Goal: Communication & Community: Share content

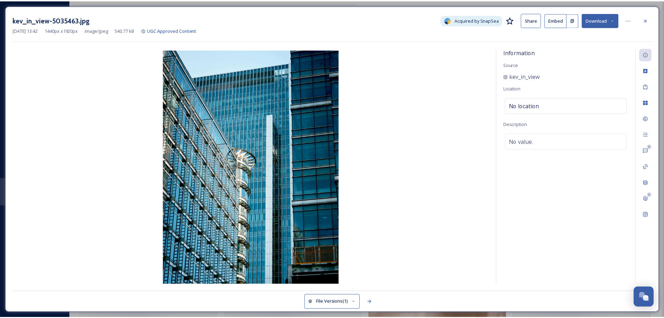
scroll to position [70, 0]
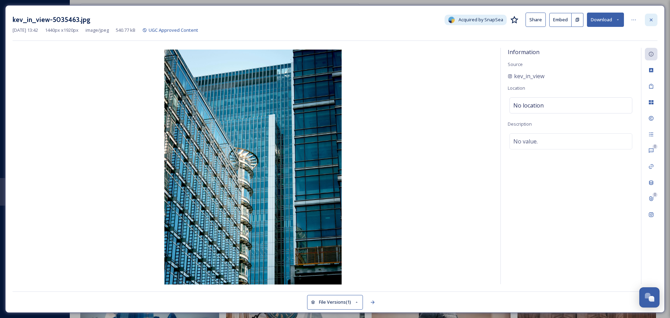
click at [649, 18] on icon at bounding box center [651, 20] width 6 height 6
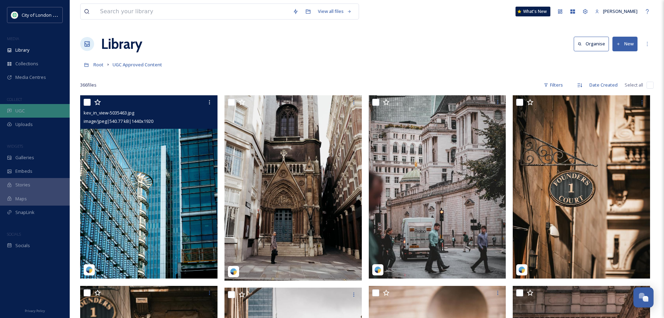
click at [11, 111] on icon at bounding box center [9, 111] width 4 height 4
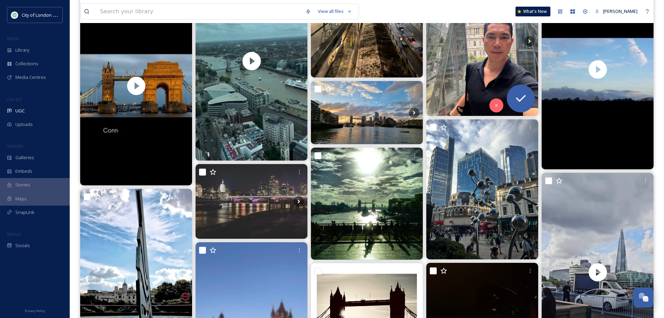
scroll to position [1116, 0]
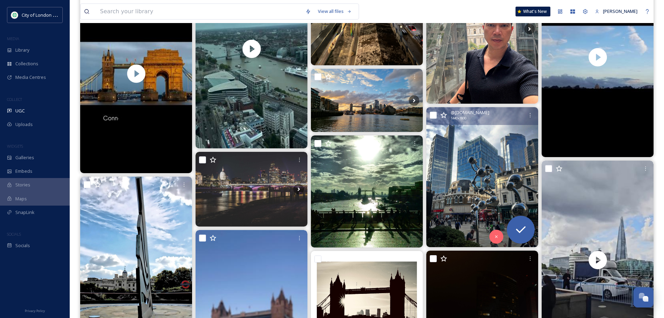
click at [486, 179] on img at bounding box center [483, 177] width 112 height 140
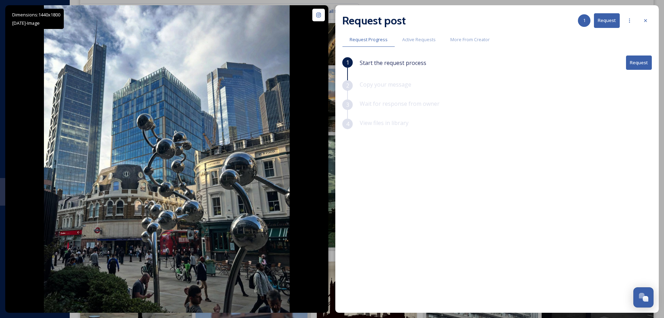
click at [642, 63] on button "Request" at bounding box center [639, 62] width 26 height 14
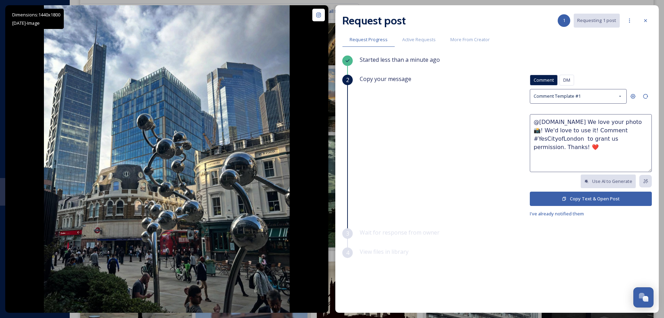
click at [640, 122] on textarea "@[DOMAIN_NAME] We love your photo 📸! We'd love to use it! Comment #YesCityofLon…" at bounding box center [591, 143] width 122 height 58
type textarea "@[DOMAIN_NAME] We love your photo at [GEOGRAPHIC_DATA] 📸! We'd love to use it! …"
click at [570, 195] on button "Copy Text & Open Post" at bounding box center [591, 198] width 122 height 14
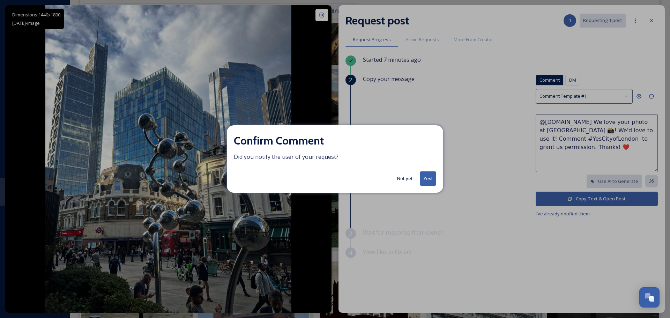
click at [431, 174] on button "Yes!" at bounding box center [428, 178] width 16 height 14
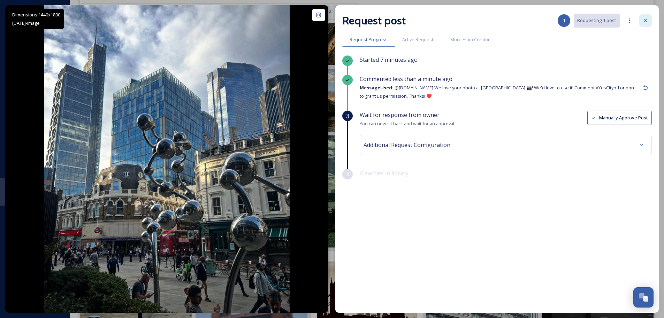
click at [644, 15] on div at bounding box center [646, 20] width 13 height 13
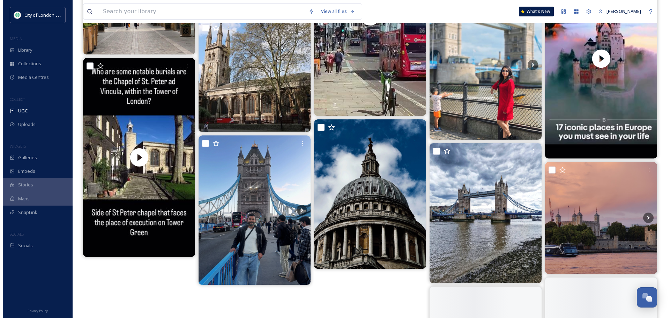
scroll to position [3279, 0]
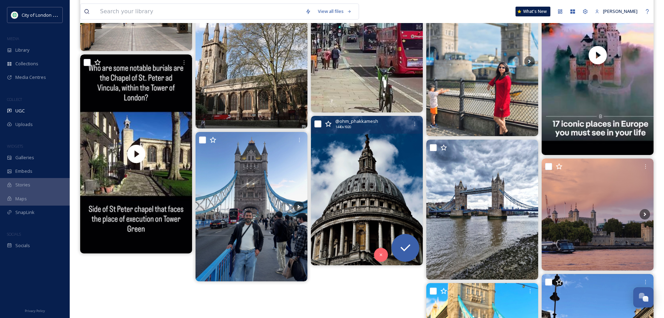
click at [388, 176] on img at bounding box center [367, 190] width 112 height 149
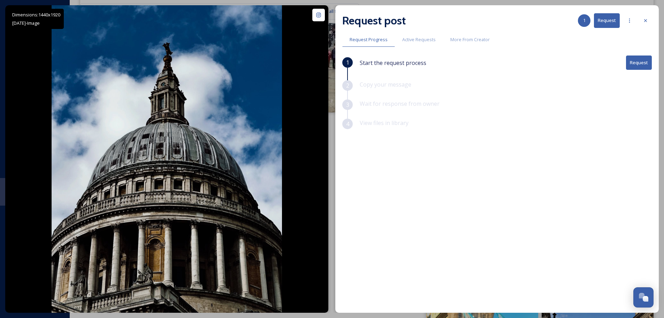
click at [644, 65] on button "Request" at bounding box center [639, 62] width 26 height 14
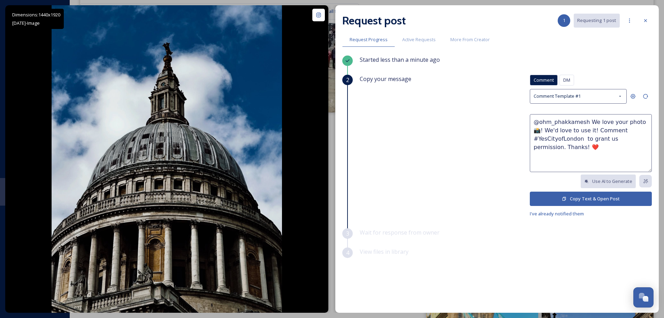
click at [633, 122] on textarea "@ohm_phakkamesh We love your photo 📸! We'd love to use it! Comment #YesCityofLo…" at bounding box center [591, 143] width 122 height 58
type textarea "@ohm_phakkamesh We love your photo St Pauls 📸! We'd love to use it! Comment #Ye…"
click at [590, 195] on button "Copy Text & Open Post" at bounding box center [591, 198] width 122 height 14
